Goal: Information Seeking & Learning: Check status

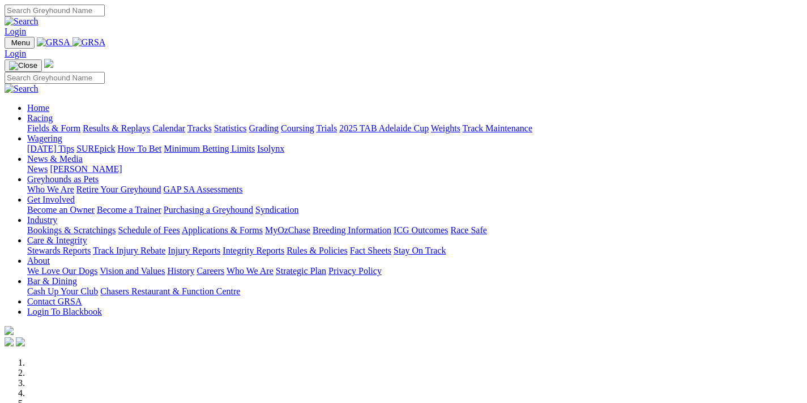
scroll to position [348, 0]
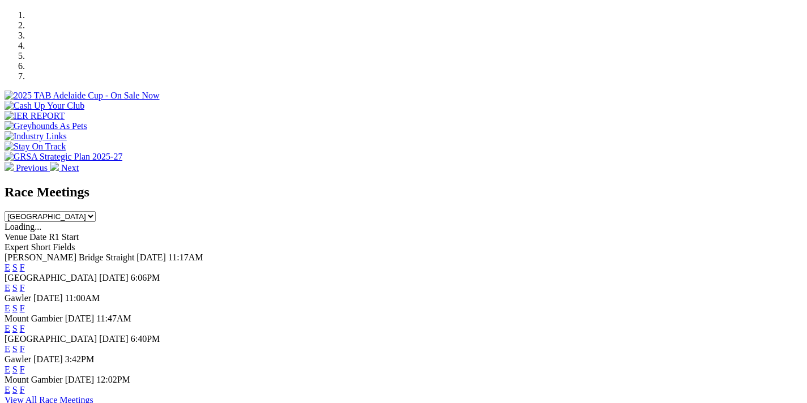
click at [25, 303] on link "F" at bounding box center [22, 308] width 5 height 10
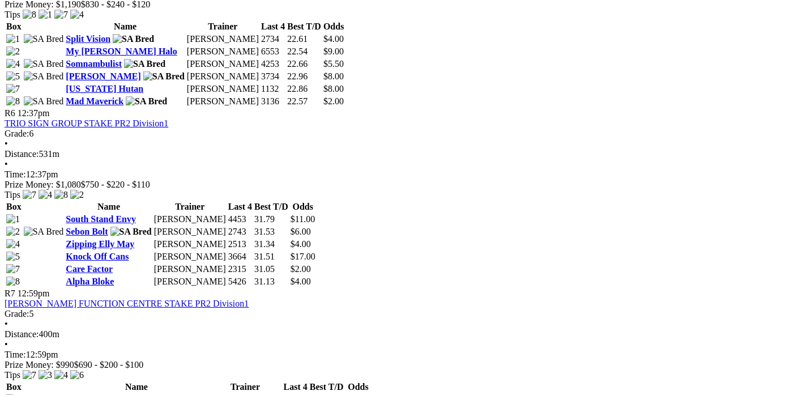
scroll to position [1228, 0]
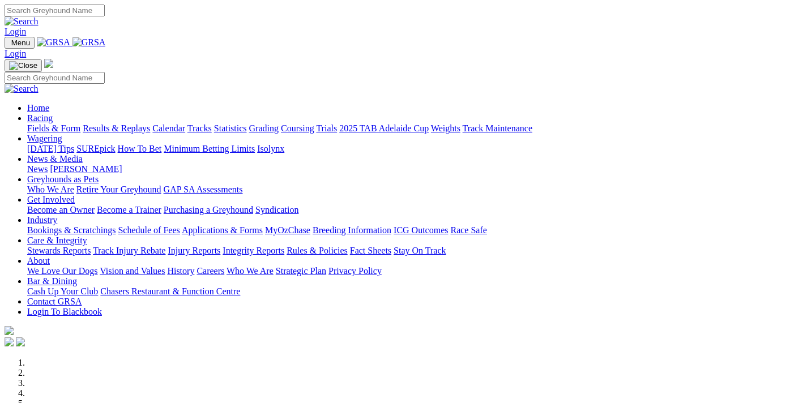
scroll to position [348, 0]
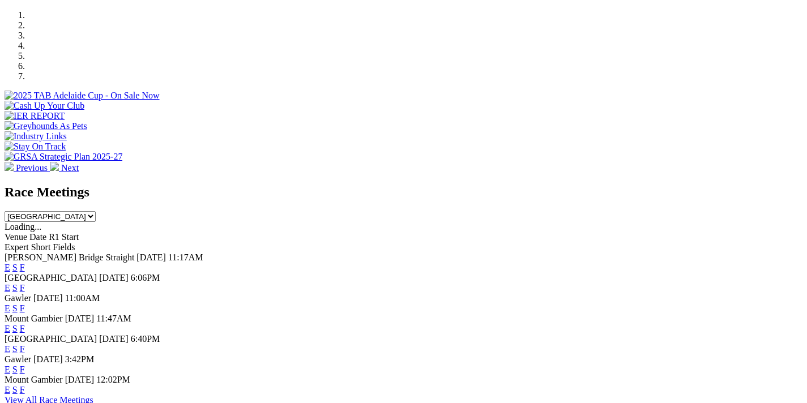
click at [25, 324] on link "F" at bounding box center [22, 329] width 5 height 10
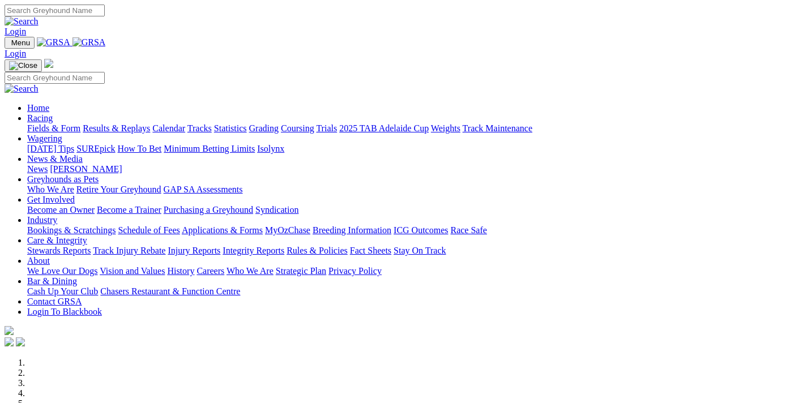
scroll to position [364, 0]
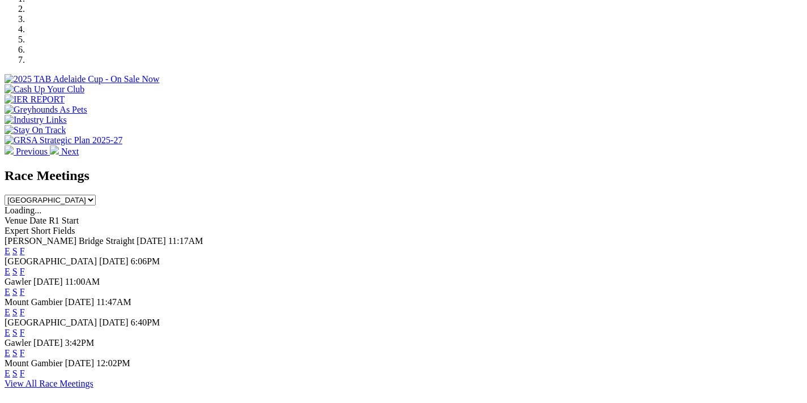
click at [25, 328] on link "F" at bounding box center [22, 333] width 5 height 10
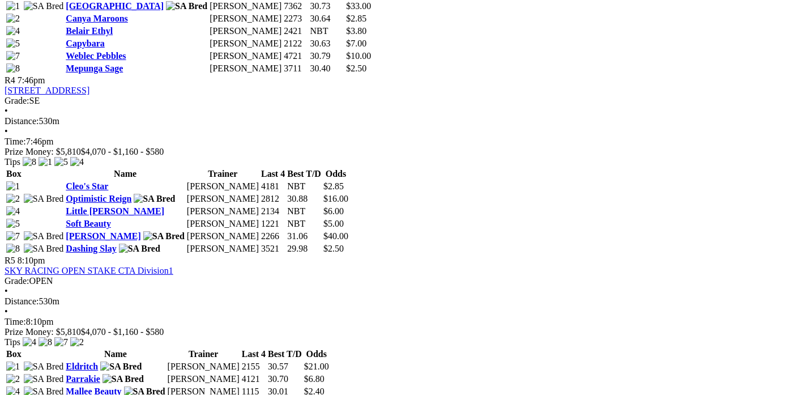
scroll to position [1078, 0]
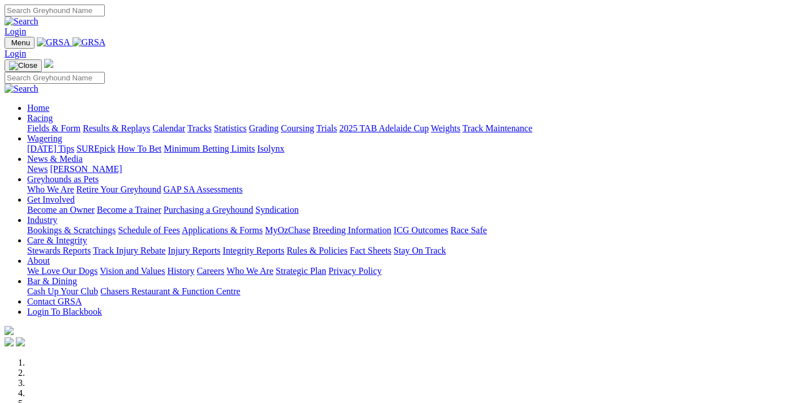
scroll to position [430, 0]
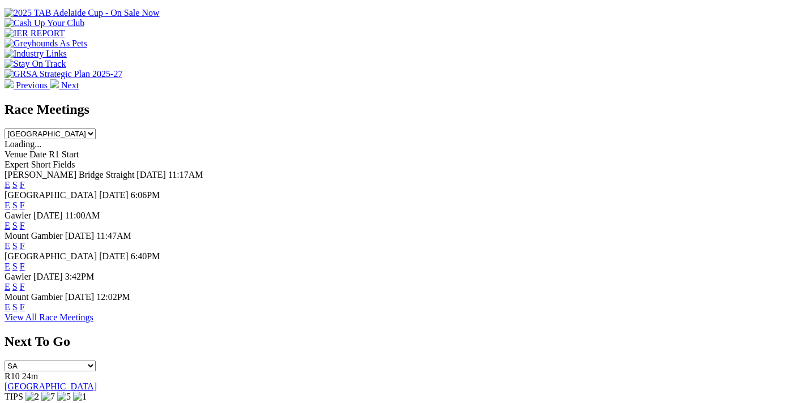
click at [25, 305] on link "F" at bounding box center [22, 307] width 5 height 10
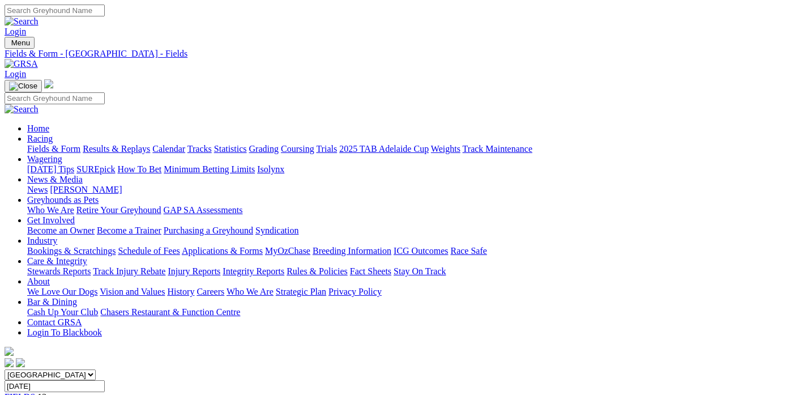
click at [185, 144] on link "Calendar" at bounding box center [168, 149] width 33 height 10
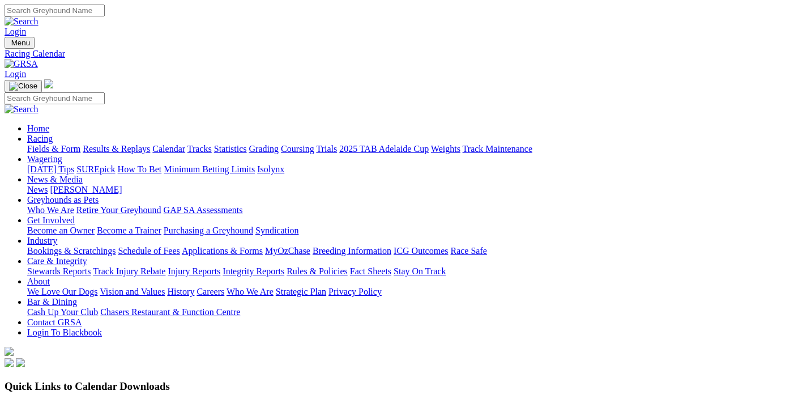
click at [53, 134] on link "Racing" at bounding box center [39, 139] width 25 height 10
click at [128, 144] on link "Results & Replays" at bounding box center [116, 149] width 67 height 10
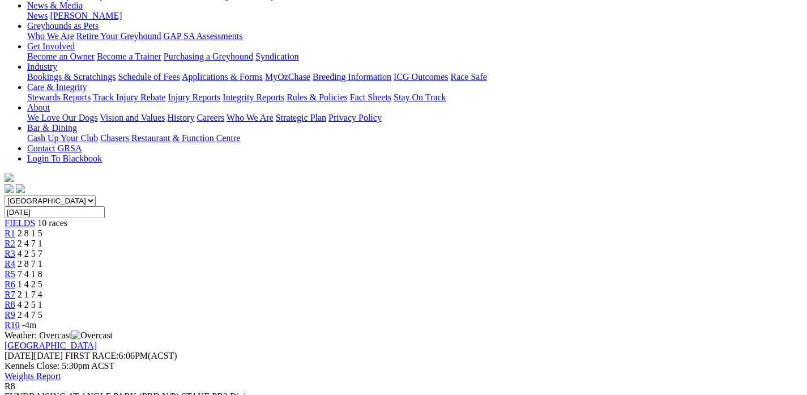
scroll to position [180, 0]
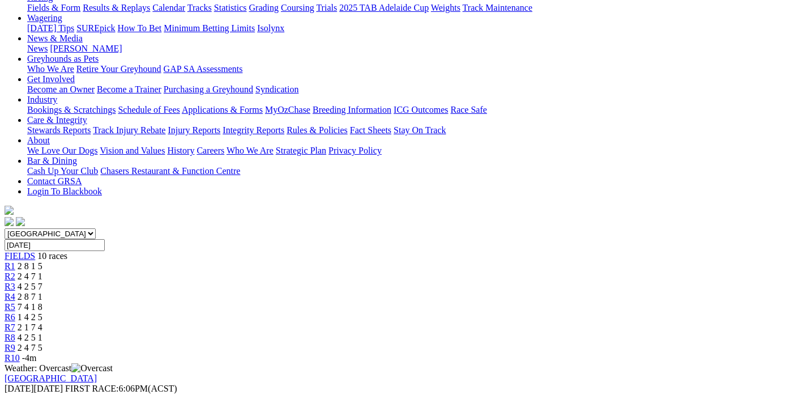
scroll to position [141, 0]
click at [726, 353] on div "R10 -4m" at bounding box center [404, 358] width 798 height 10
